Goal: Navigation & Orientation: Go to known website

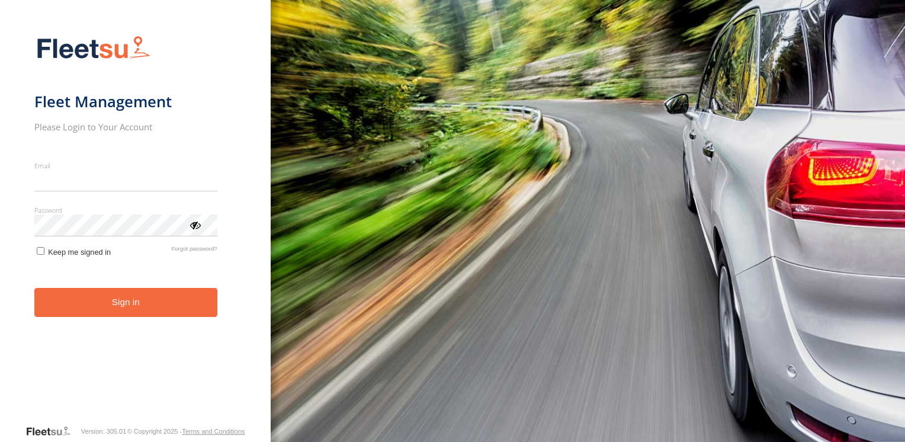
type input "**********"
click at [146, 314] on button "Sign in" at bounding box center [125, 302] width 183 height 29
click at [146, 311] on button "Sign in" at bounding box center [125, 302] width 183 height 29
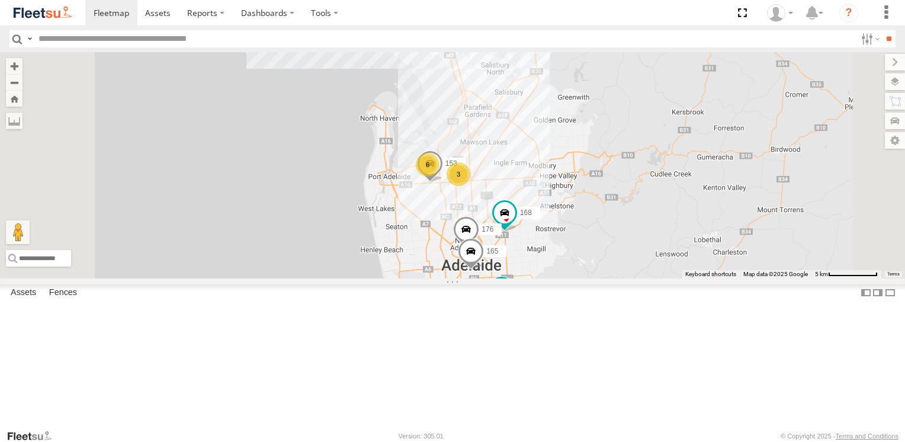
click at [0, 0] on span at bounding box center [0, 0] width 0 height 0
